Goal: Transaction & Acquisition: Purchase product/service

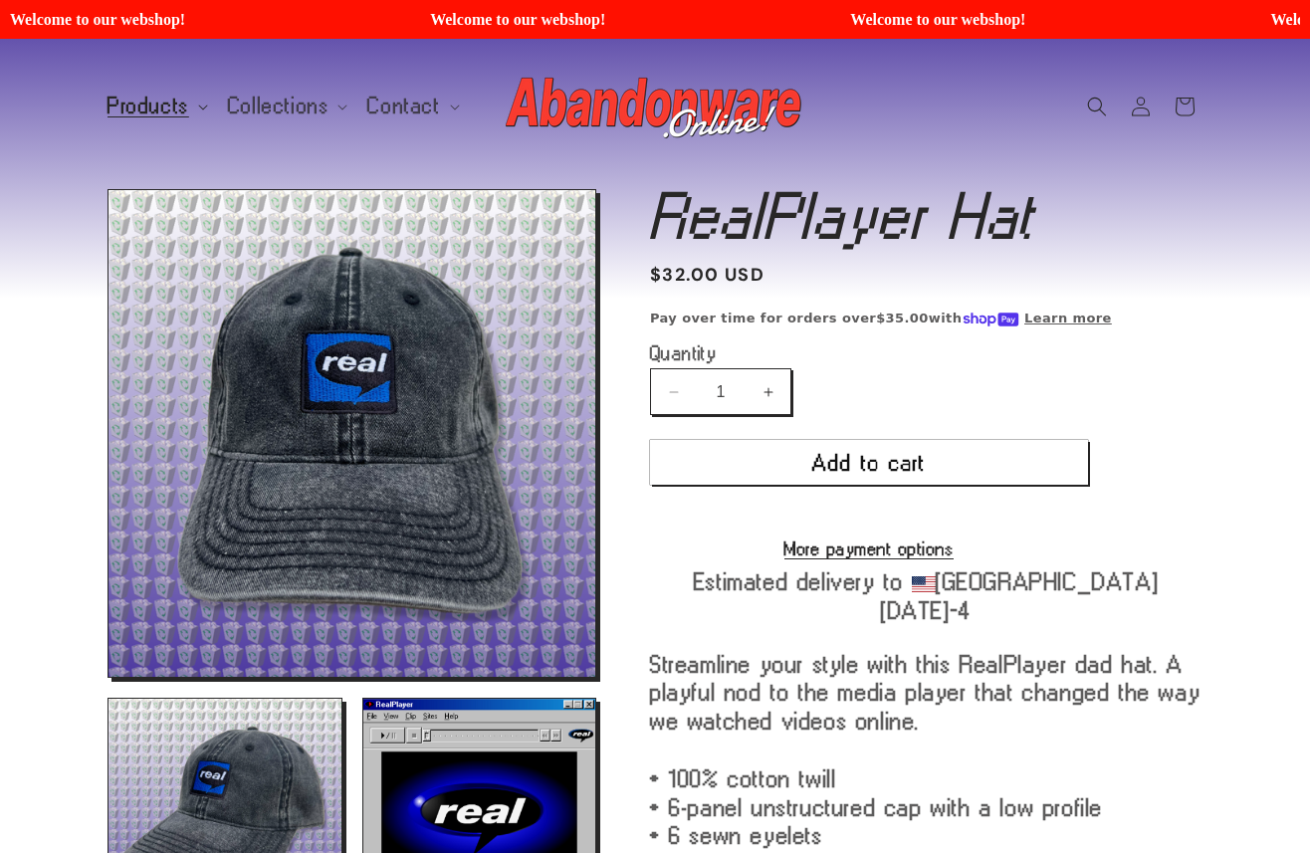
click at [152, 101] on span "Products" at bounding box center [149, 107] width 82 height 18
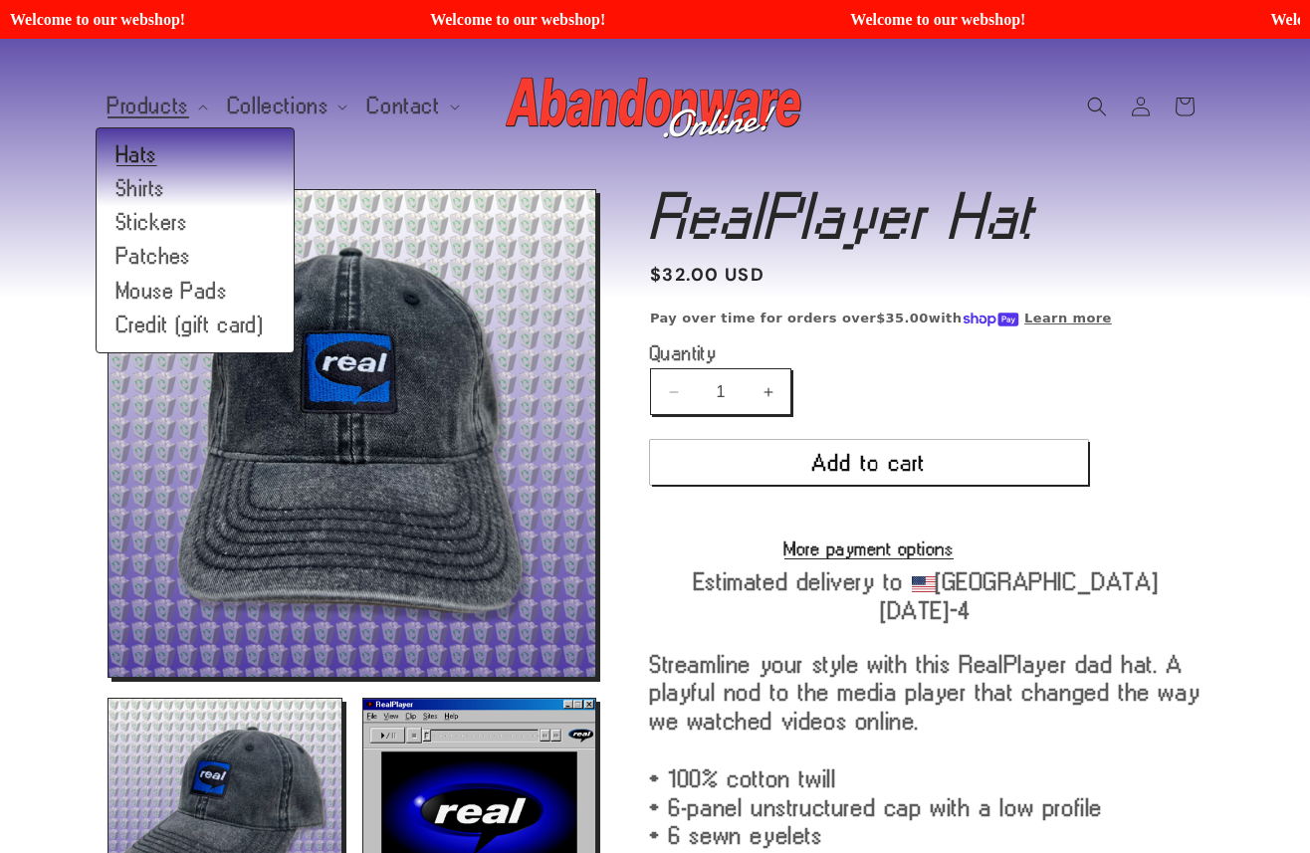
click at [159, 155] on link "Hats" at bounding box center [195, 155] width 197 height 34
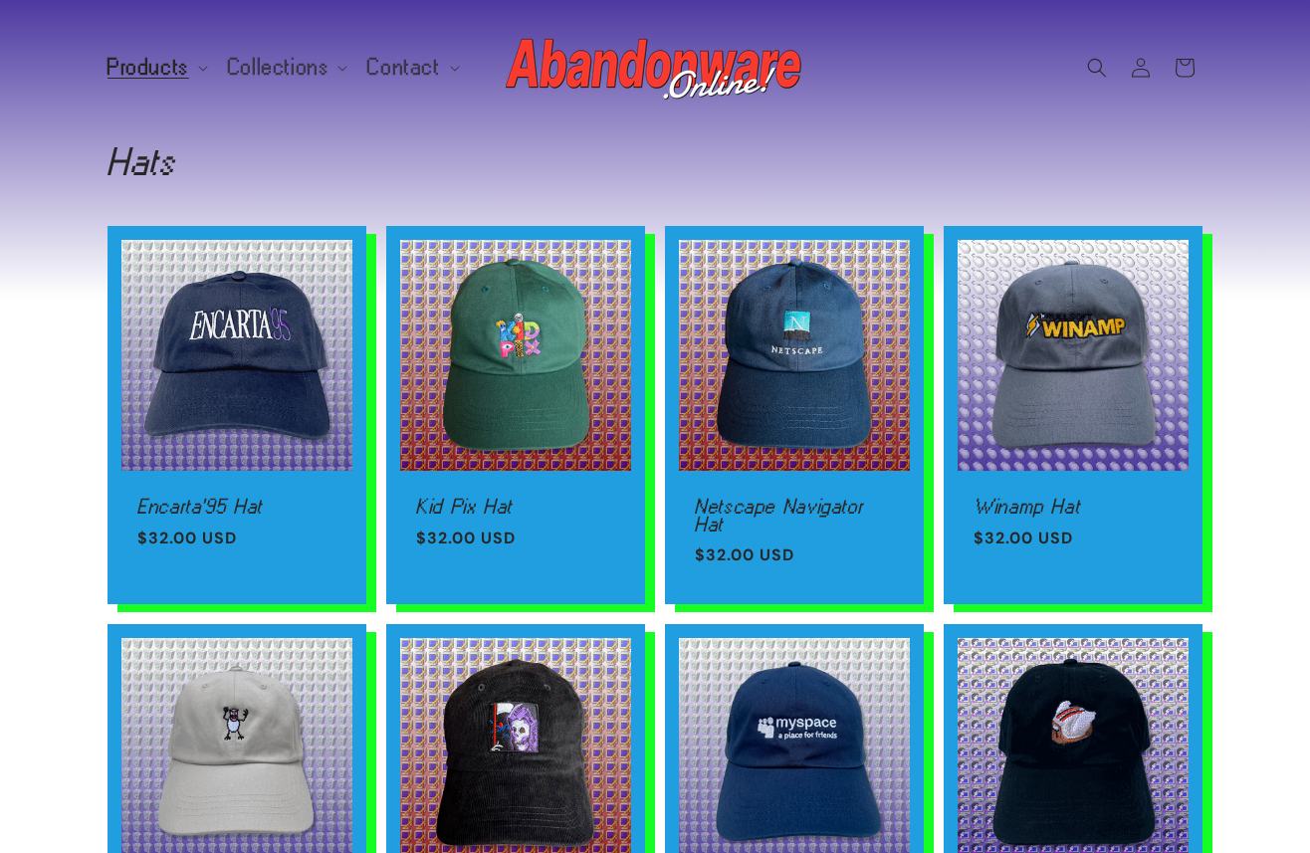
scroll to position [101, 0]
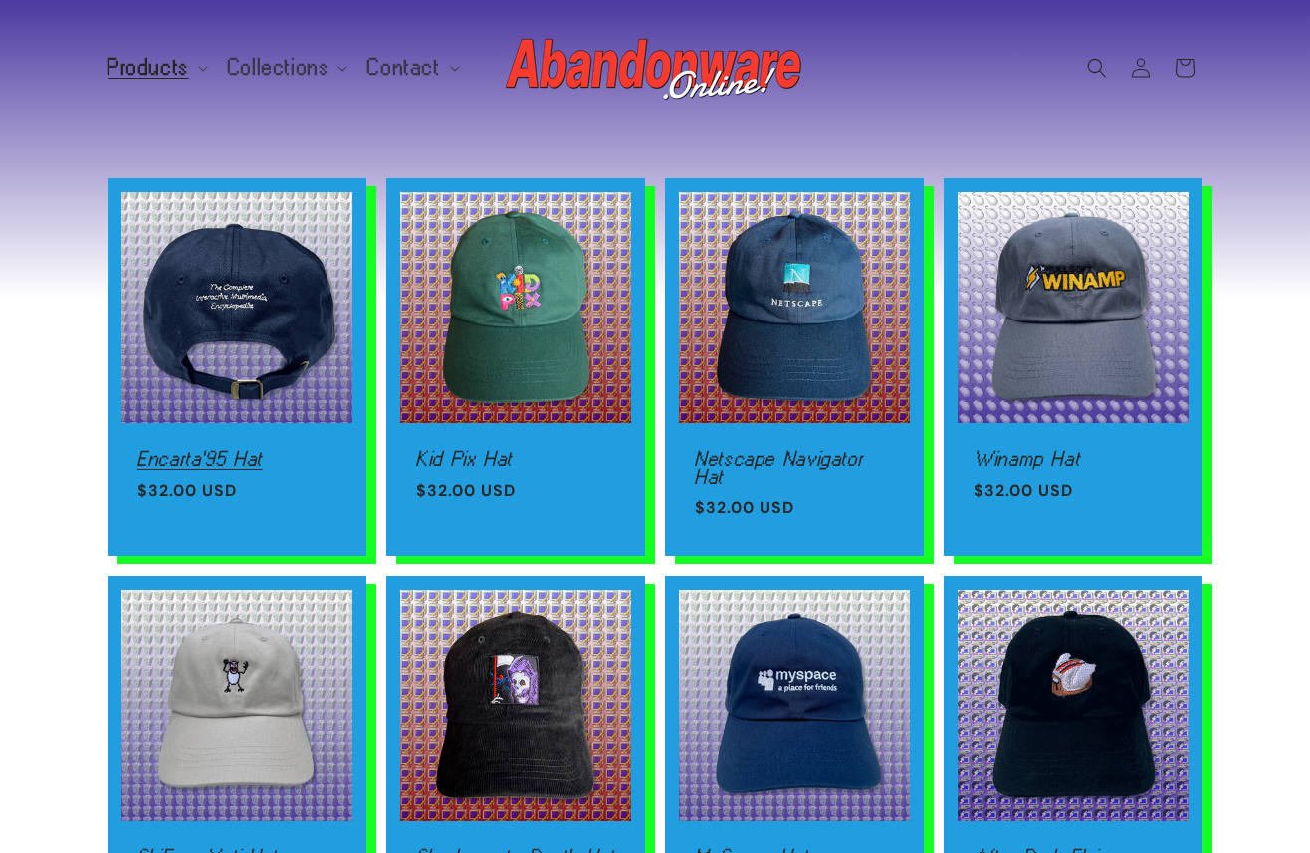
click at [190, 450] on link "Encarta'95 Hat" at bounding box center [236, 459] width 199 height 18
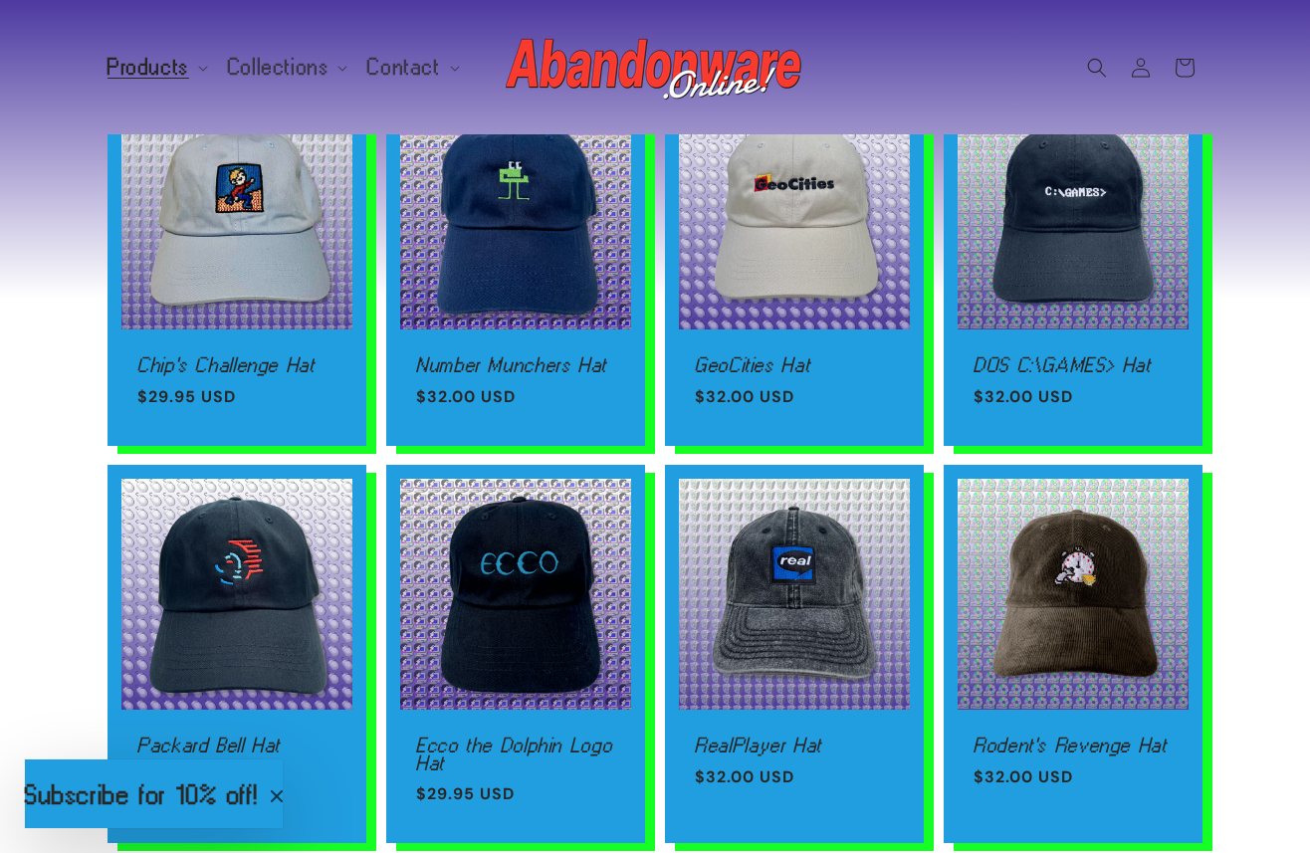
scroll to position [993, 0]
